Goal: Task Accomplishment & Management: Manage account settings

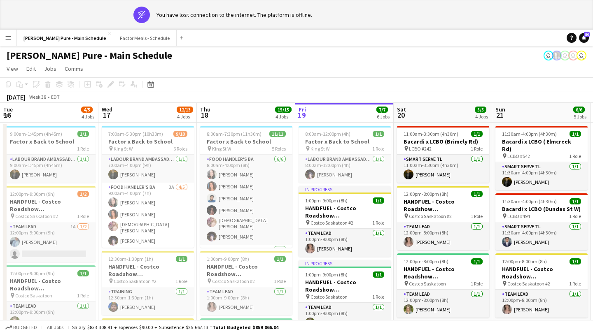
scroll to position [0, 197]
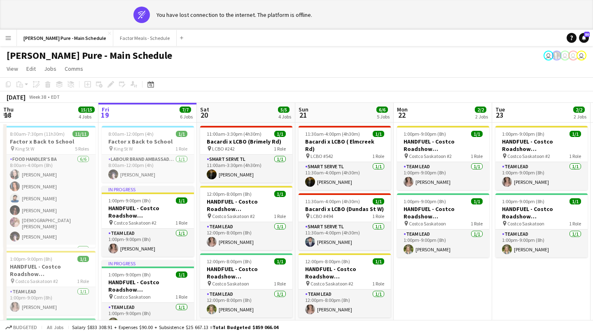
click at [7, 35] on app-icon "Menu" at bounding box center [8, 38] width 7 height 7
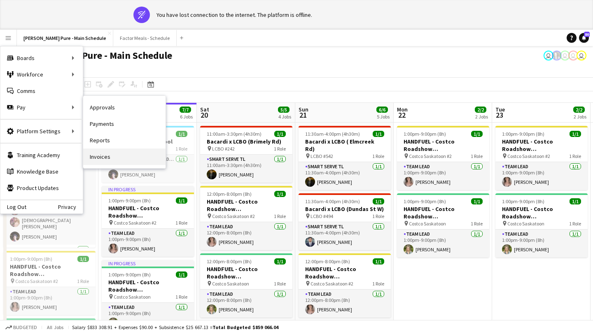
click at [140, 157] on link "Invoices" at bounding box center [124, 157] width 82 height 16
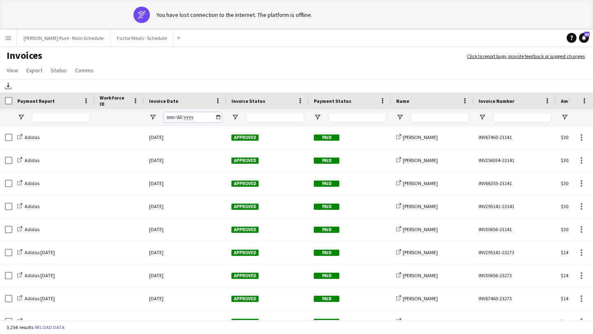
click at [219, 117] on input "Invoice Date Filter Input" at bounding box center [193, 117] width 58 height 10
type input "**********"
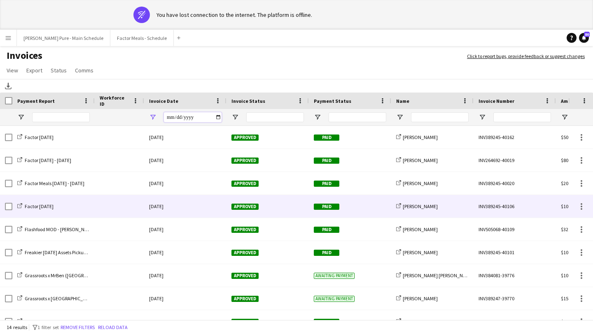
scroll to position [98, 0]
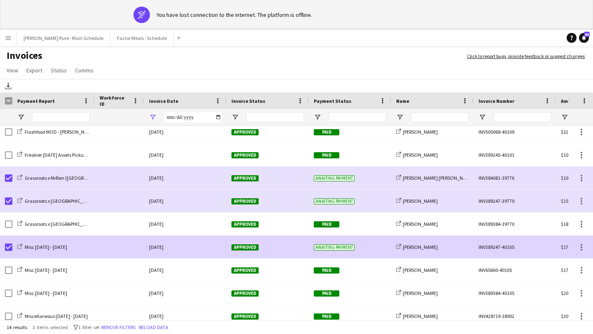
click at [247, 248] on span "Approved" at bounding box center [244, 248] width 27 height 6
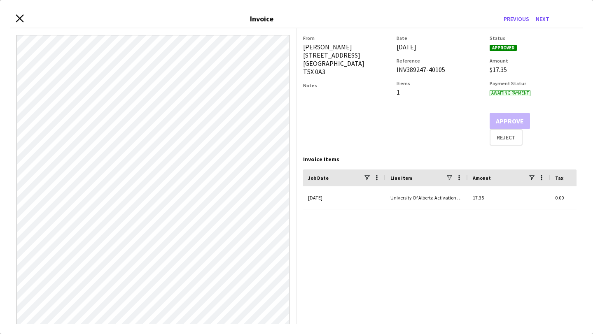
click at [19, 20] on icon "Close invoice dialog" at bounding box center [20, 18] width 8 height 8
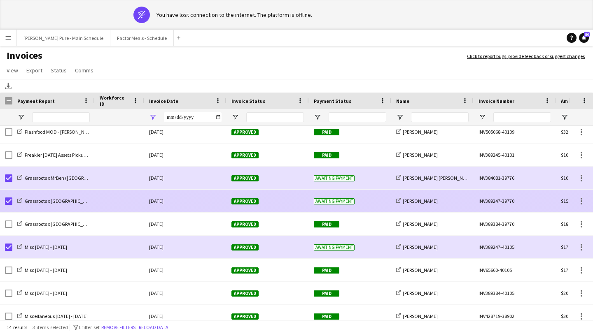
click at [245, 203] on span "Approved" at bounding box center [244, 202] width 27 height 6
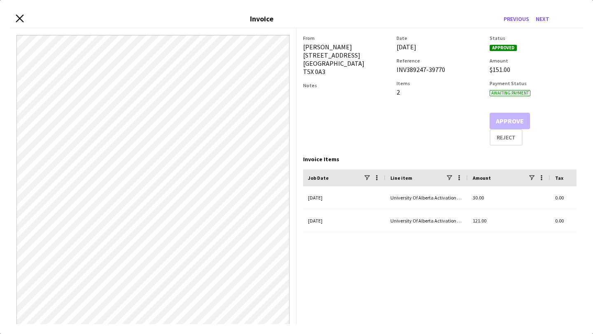
click at [18, 18] on icon "Close invoice dialog" at bounding box center [20, 18] width 8 height 8
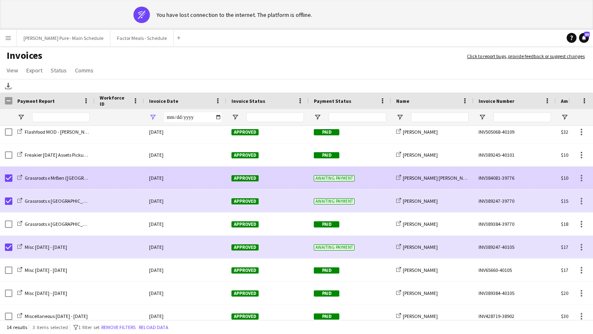
click at [242, 173] on div "Approved" at bounding box center [268, 178] width 82 height 23
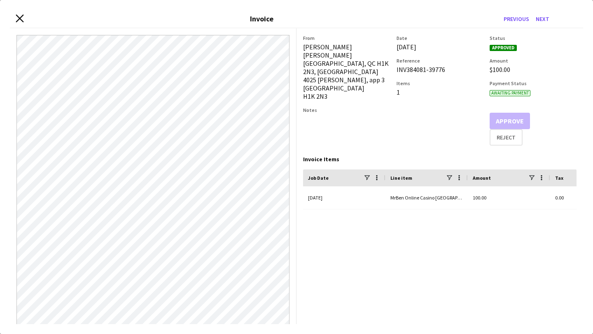
click at [18, 16] on icon "Close invoice dialog" at bounding box center [20, 18] width 8 height 8
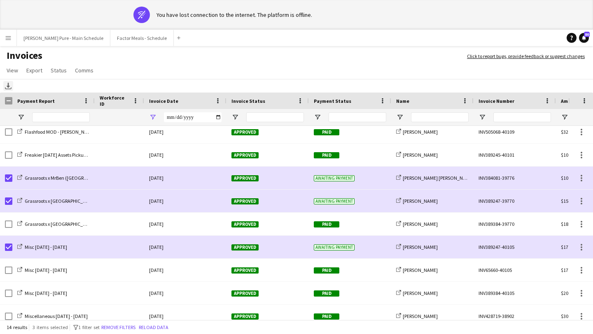
click at [9, 82] on div "Download" at bounding box center [8, 86] width 10 height 10
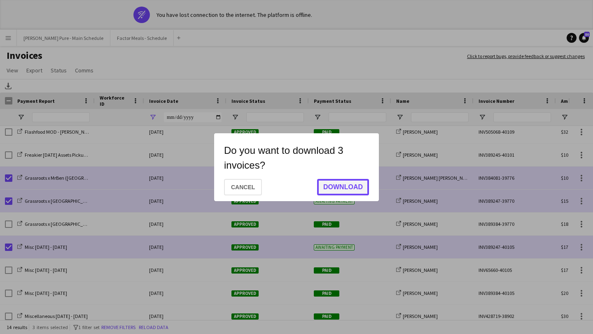
click at [348, 190] on button "Download" at bounding box center [343, 187] width 52 height 16
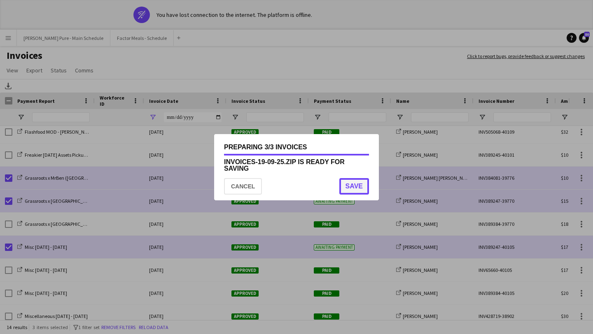
click at [349, 184] on button "Save" at bounding box center [354, 186] width 30 height 16
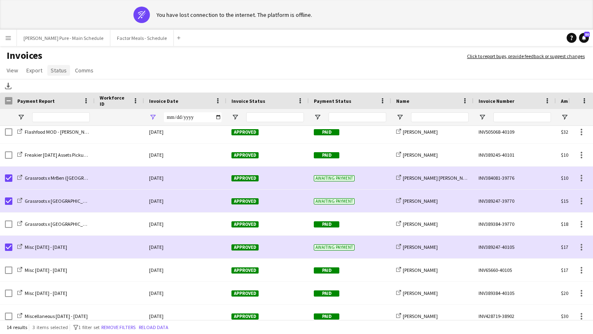
click at [61, 68] on span "Status" at bounding box center [59, 70] width 16 height 7
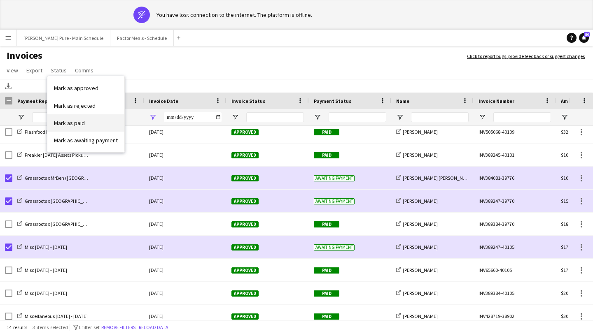
click at [93, 124] on link "Mark as paid" at bounding box center [85, 122] width 77 height 17
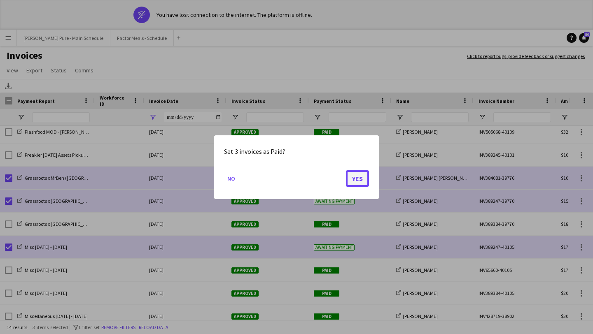
click at [360, 177] on button "Yes" at bounding box center [357, 178] width 23 height 16
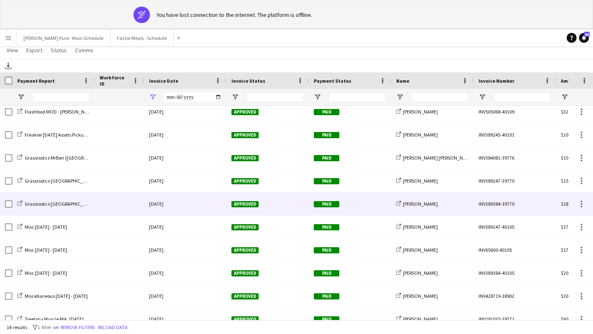
scroll to position [0, 0]
